Goal: Register for event/course

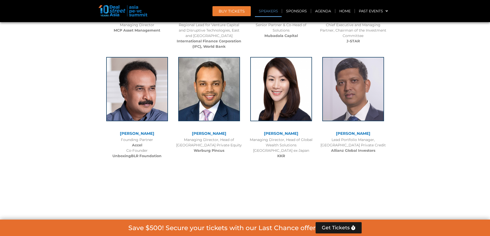
scroll to position [764, 0]
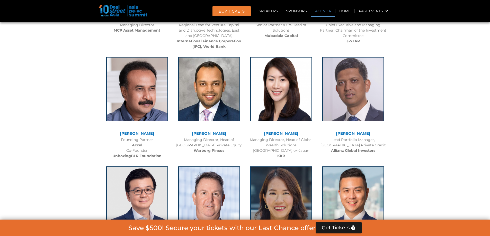
click at [320, 12] on link "Agenda" at bounding box center [323, 11] width 24 height 12
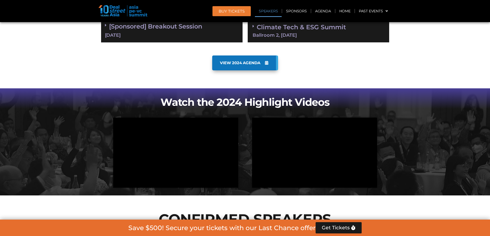
scroll to position [269, 0]
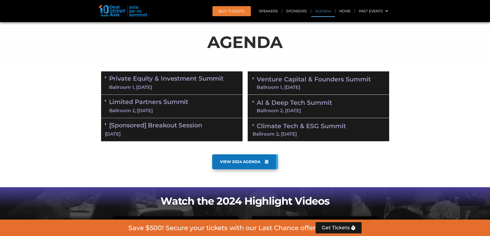
click at [104, 76] on div "Private Equity & Investment Summit Ballroom 1, [DATE]" at bounding box center [171, 82] width 141 height 23
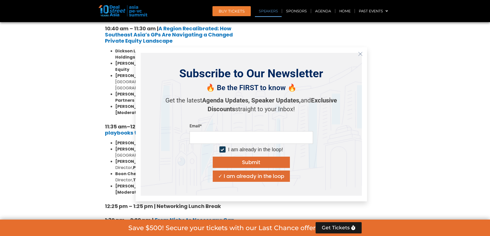
scroll to position [578, 0]
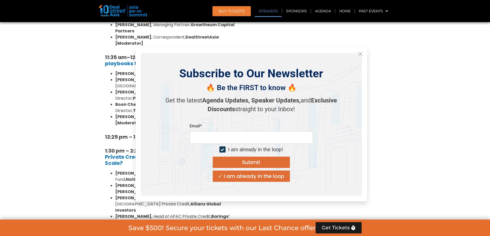
click at [362, 52] on icon "Close" at bounding box center [360, 54] width 5 height 5
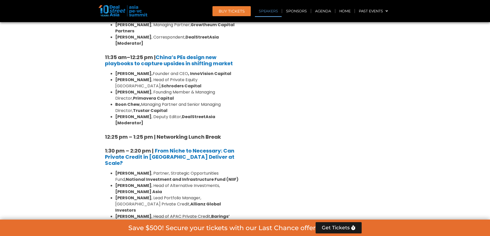
click at [194, 232] on li "[PERSON_NAME] , Deputy Editor ([GEOGRAPHIC_DATA]), DealStreetAsia [Moderator]" at bounding box center [176, 238] width 123 height 12
click at [143, 214] on strong "[PERSON_NAME]" at bounding box center [133, 217] width 36 height 6
click at [68, 143] on section "Private Equity & Investment Summit Ballroom 1, [DATE] 8:00 am – 9:00 am | Regis…" at bounding box center [245, 197] width 490 height 874
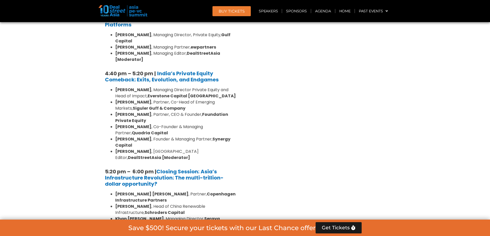
scroll to position [950, 0]
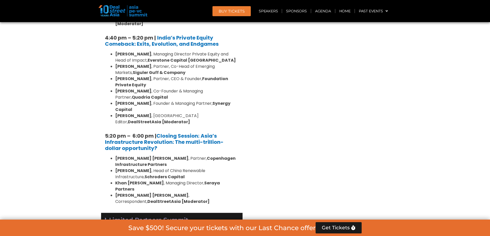
click at [105, 217] on icon at bounding box center [106, 219] width 2 height 4
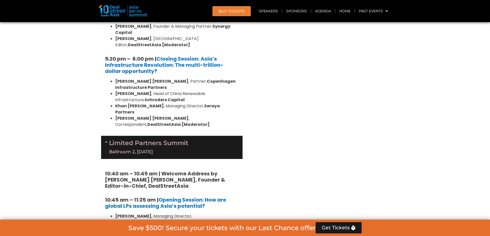
click at [129, 226] on b "[PERSON_NAME]" at bounding box center [133, 229] width 36 height 6
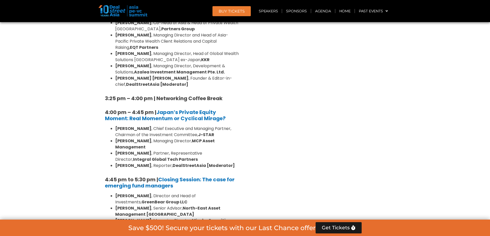
scroll to position [1491, 0]
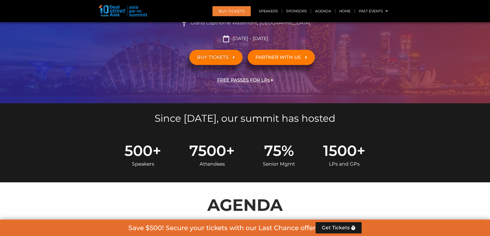
scroll to position [231, 0]
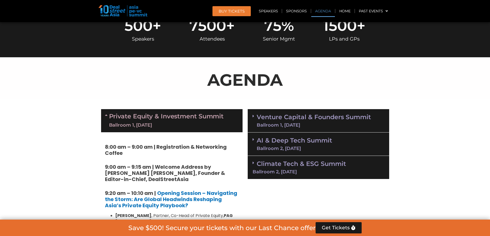
click at [254, 120] on span at bounding box center [254, 120] width 4 height 13
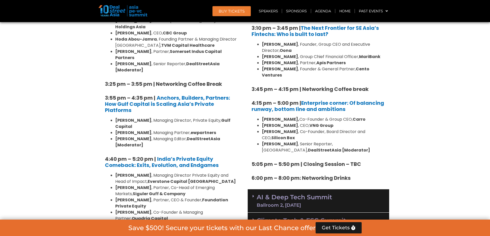
scroll to position [865, 0]
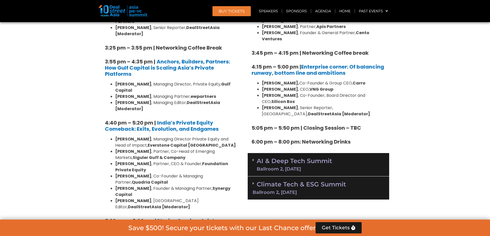
click at [251, 177] on div "Climate Tech & ESG Summit Ballroom 2, [DATE]" at bounding box center [318, 188] width 141 height 23
click at [252, 158] on icon at bounding box center [253, 160] width 2 height 4
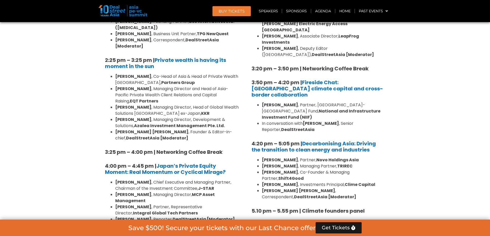
scroll to position [1431, 0]
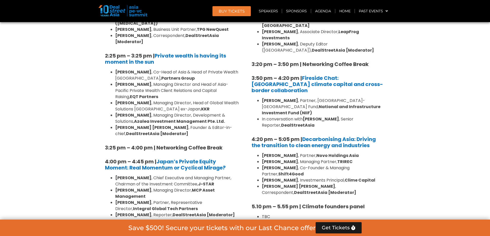
click at [267, 227] on b "6:00 pm – 8:00 pm | Networking and Cocktails" at bounding box center [311, 230] width 121 height 7
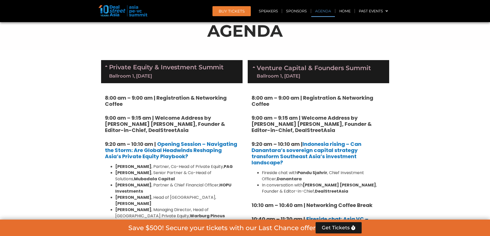
scroll to position [215, 0]
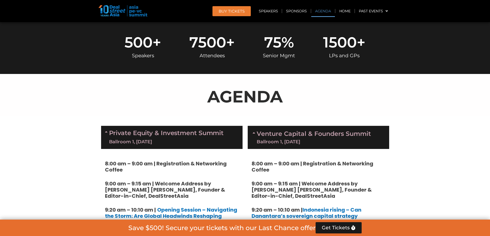
click at [250, 132] on div "Venture Capital & Founders​ Summit Ballroom 1, [DATE]" at bounding box center [318, 137] width 141 height 23
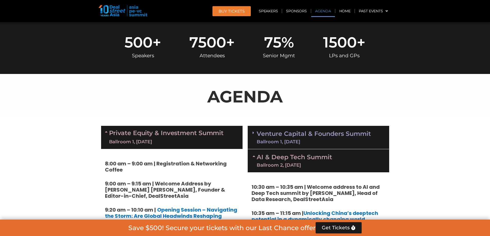
click at [104, 132] on div "Private Equity & Investment Summit Ballroom 1, [DATE]" at bounding box center [171, 137] width 141 height 23
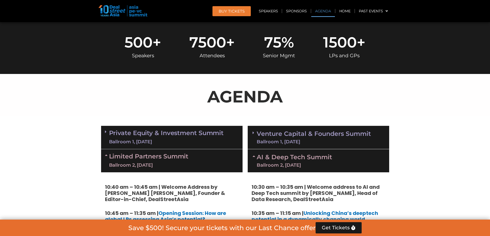
click at [252, 156] on div "AI & Deep Tech Summit Ballroom 2, [DATE]" at bounding box center [318, 160] width 141 height 23
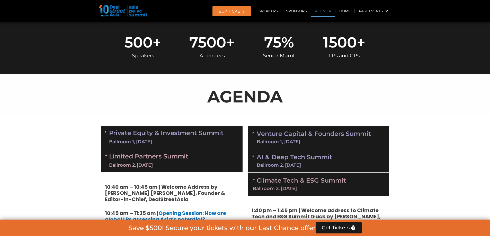
click at [107, 155] on icon at bounding box center [107, 155] width 4 height 4
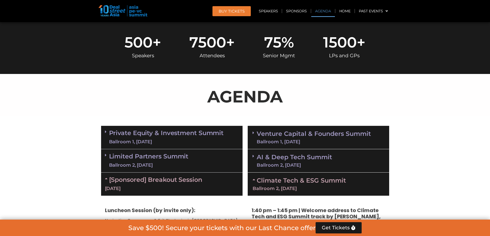
click at [257, 179] on link "Climate Tech & ESG Summit Ballroom 2, [DATE]" at bounding box center [318, 184] width 132 height 14
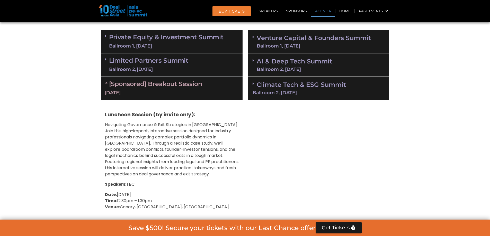
scroll to position [318, 0]
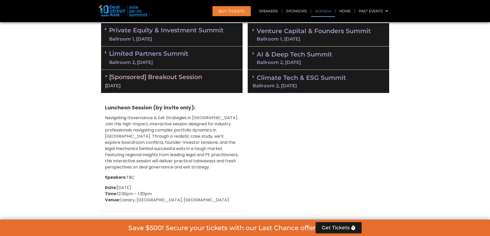
click at [142, 123] on p "Navigating Governance & Exit Strategies in [GEOGRAPHIC_DATA] Join this high-imp…" at bounding box center [172, 143] width 134 height 56
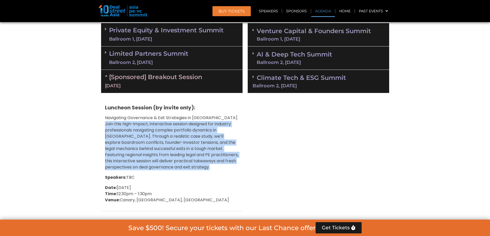
click at [142, 123] on p "Navigating Governance & Exit Strategies in [GEOGRAPHIC_DATA] Join this high-imp…" at bounding box center [172, 143] width 134 height 56
click at [106, 143] on p "Navigating Governance & Exit Strategies in [GEOGRAPHIC_DATA] Join this high-imp…" at bounding box center [172, 143] width 134 height 56
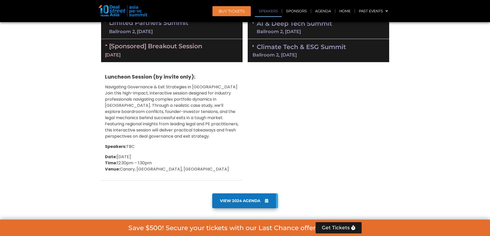
scroll to position [292, 0]
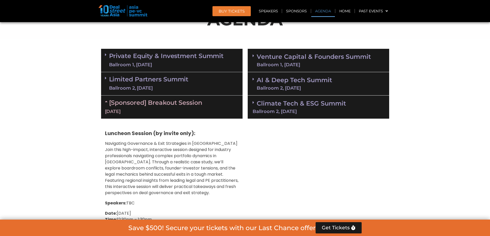
click at [104, 101] on div "[Sponsored] Breakout Session [DATE]" at bounding box center [171, 107] width 141 height 23
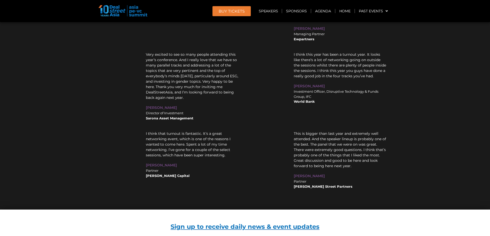
scroll to position [6039, 0]
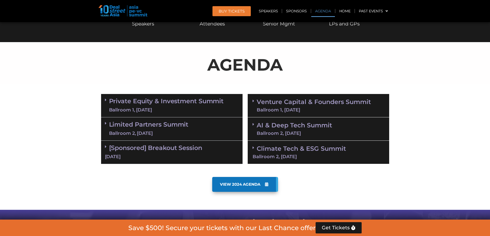
scroll to position [258, 0]
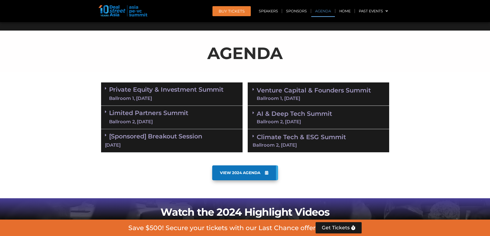
click at [235, 10] on span "BUY Tickets" at bounding box center [232, 11] width 26 height 4
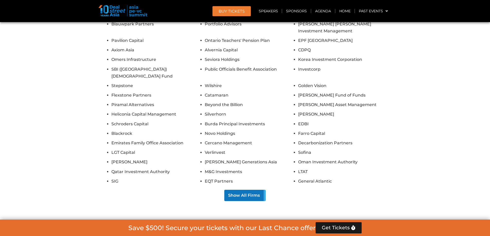
scroll to position [4362, 0]
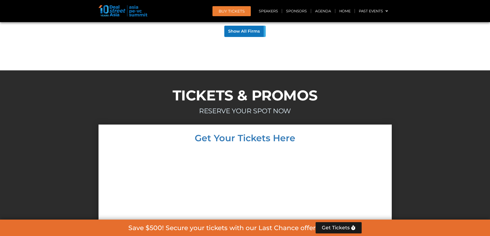
click at [233, 88] on h2 "TICKETS & PROMOS" at bounding box center [245, 95] width 288 height 14
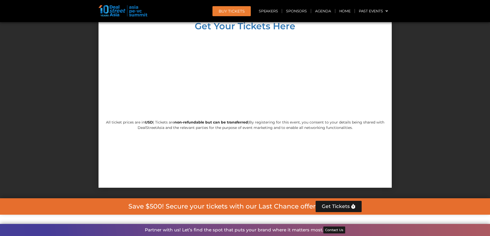
scroll to position [4542, 0]
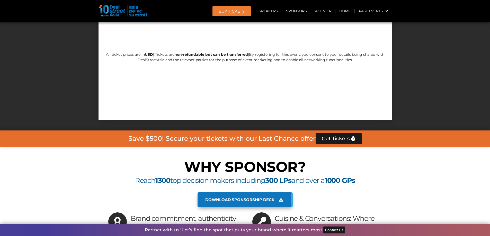
click at [343, 136] on span "Get Tickets" at bounding box center [336, 138] width 28 height 5
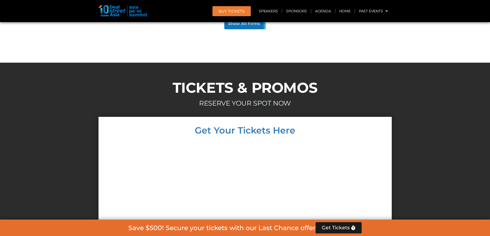
scroll to position [4362, 0]
